Goal: Task Accomplishment & Management: Manage account settings

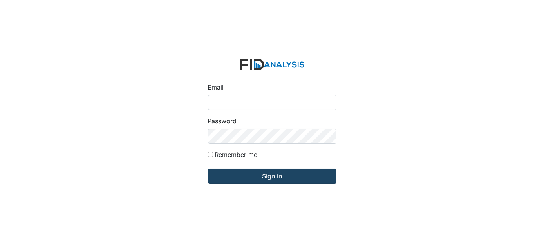
type input "[EMAIL_ADDRESS][DOMAIN_NAME]"
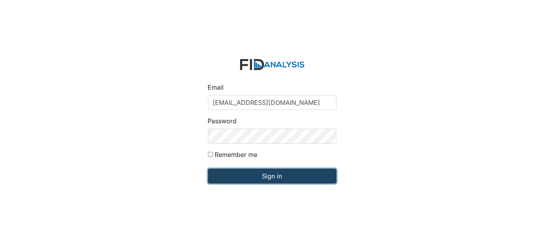
click at [269, 177] on input "Sign in" at bounding box center [272, 176] width 128 height 15
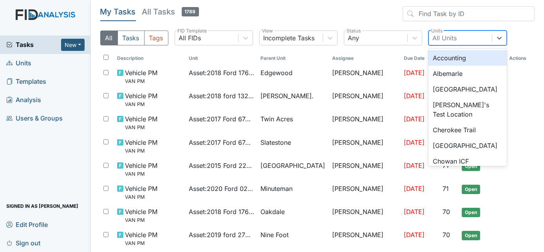
click at [444, 38] on div "All Units" at bounding box center [445, 37] width 24 height 9
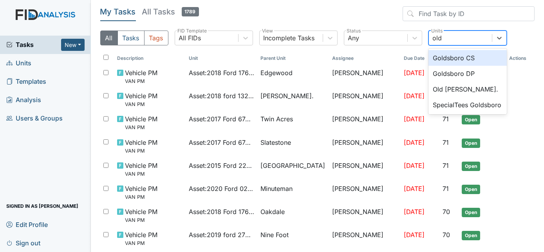
type input "old"
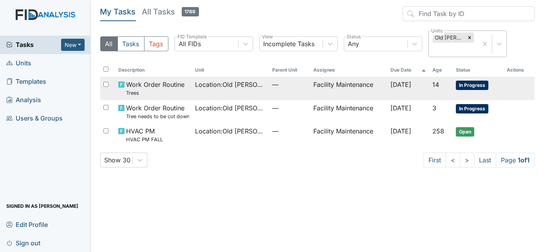
click at [318, 94] on td "Facility Maintenance" at bounding box center [348, 88] width 77 height 23
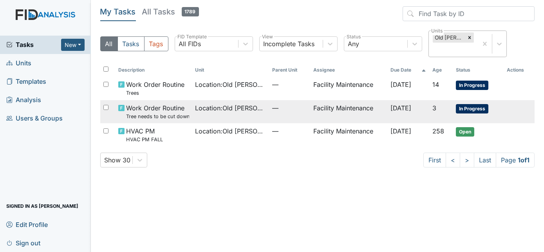
click at [240, 114] on td "Location : Old Roper Rd." at bounding box center [230, 111] width 77 height 23
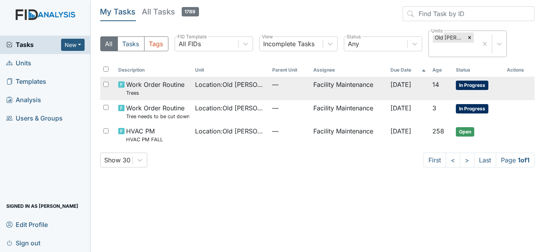
click at [234, 88] on span "Location : Old Roper Rd." at bounding box center [230, 84] width 71 height 9
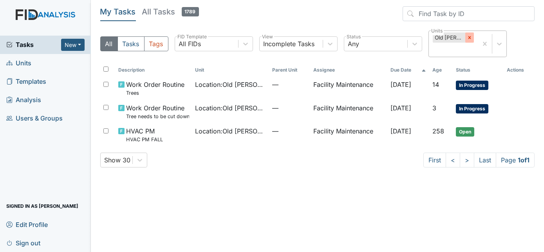
click at [469, 41] on div at bounding box center [469, 37] width 9 height 10
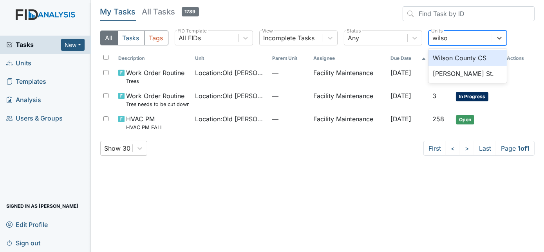
type input "wilson"
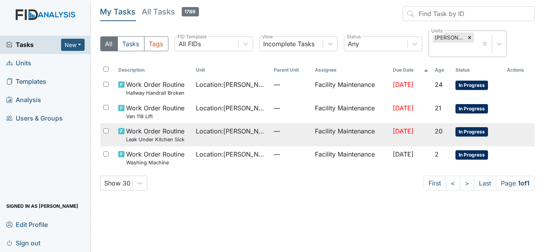
click at [213, 129] on td "Location : Wilson St." at bounding box center [232, 134] width 78 height 23
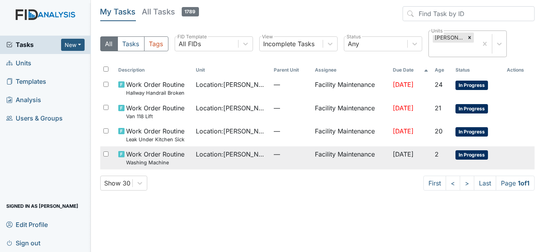
click at [240, 151] on td "Location : Wilson St." at bounding box center [232, 157] width 78 height 23
click at [217, 148] on td "Location : Wilson St." at bounding box center [232, 157] width 78 height 23
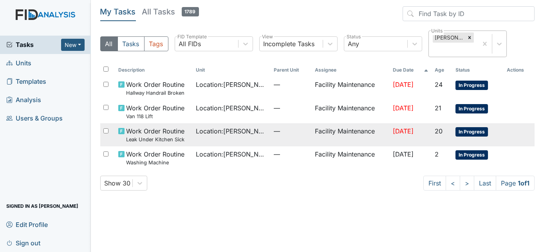
click at [229, 126] on td "Location : Wilson St." at bounding box center [232, 134] width 78 height 23
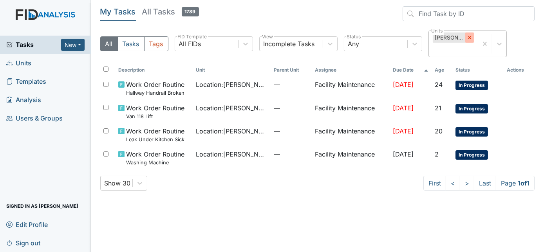
click at [467, 40] on icon at bounding box center [469, 37] width 5 height 5
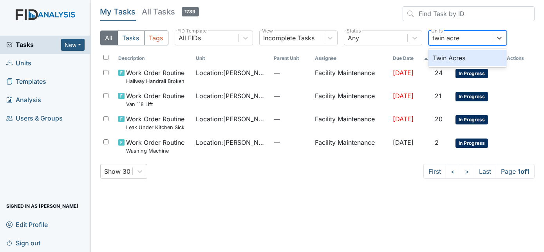
type input "twin acres"
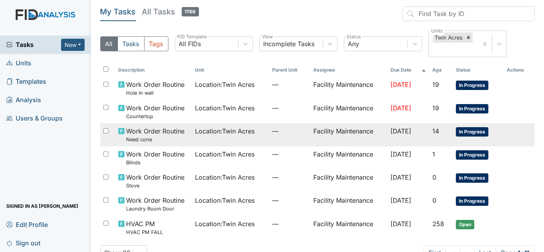
click at [289, 137] on td "—" at bounding box center [289, 134] width 41 height 23
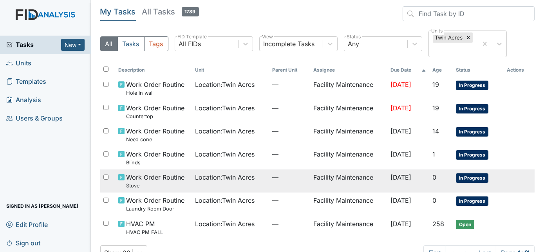
click at [256, 183] on td "Location : [GEOGRAPHIC_DATA]" at bounding box center [230, 181] width 77 height 23
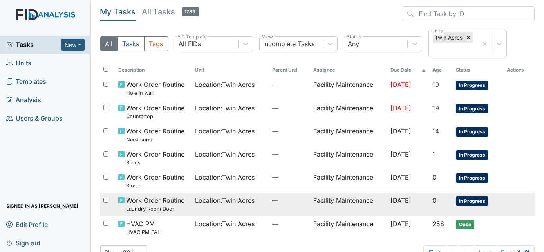
click at [222, 206] on td "Location : [GEOGRAPHIC_DATA]" at bounding box center [230, 204] width 77 height 23
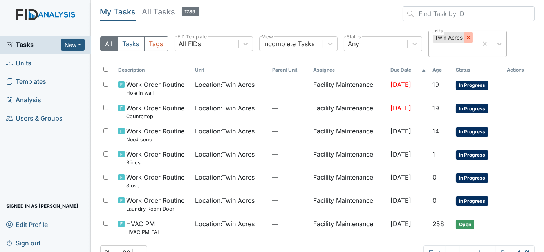
click at [469, 36] on icon at bounding box center [468, 37] width 5 height 5
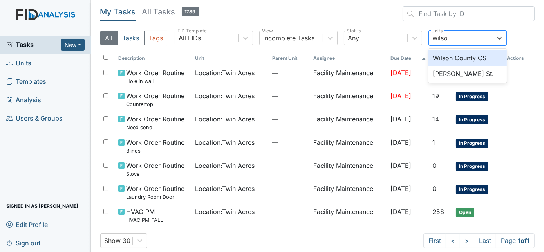
type input "wilson"
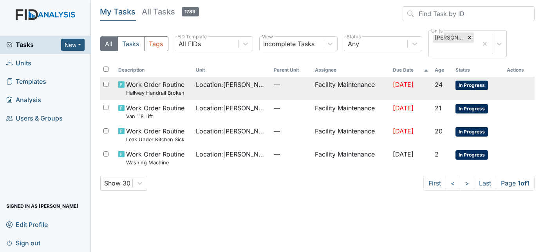
click at [250, 81] on td "Location : [PERSON_NAME][GEOGRAPHIC_DATA]." at bounding box center [232, 88] width 78 height 23
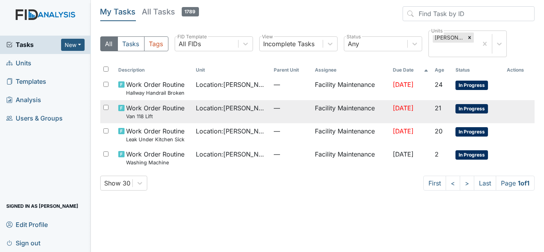
click at [218, 105] on td "Location : [PERSON_NAME][GEOGRAPHIC_DATA]." at bounding box center [232, 111] width 78 height 23
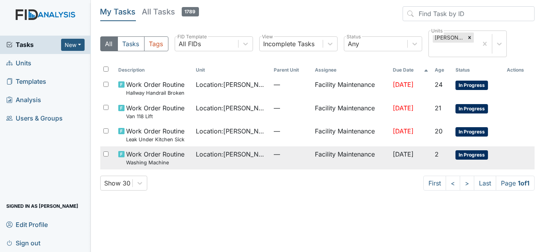
click at [262, 146] on td "Location : [PERSON_NAME][GEOGRAPHIC_DATA]." at bounding box center [232, 157] width 78 height 23
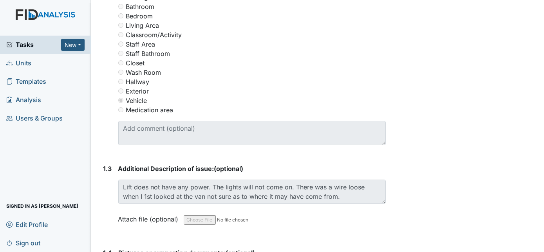
scroll to position [388, 0]
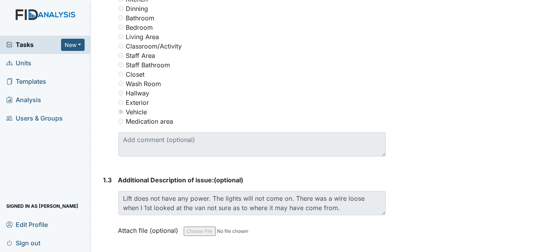
drag, startPoint x: 256, startPoint y: 164, endPoint x: 254, endPoint y: 43, distance: 120.2
click at [254, 43] on div "Classroom/Activity" at bounding box center [252, 46] width 268 height 9
click at [422, 101] on div "Resolve Archive Task × Are you sure you want to archive this task? It will appe…" at bounding box center [466, 38] width 149 height 841
